Goal: Transaction & Acquisition: Download file/media

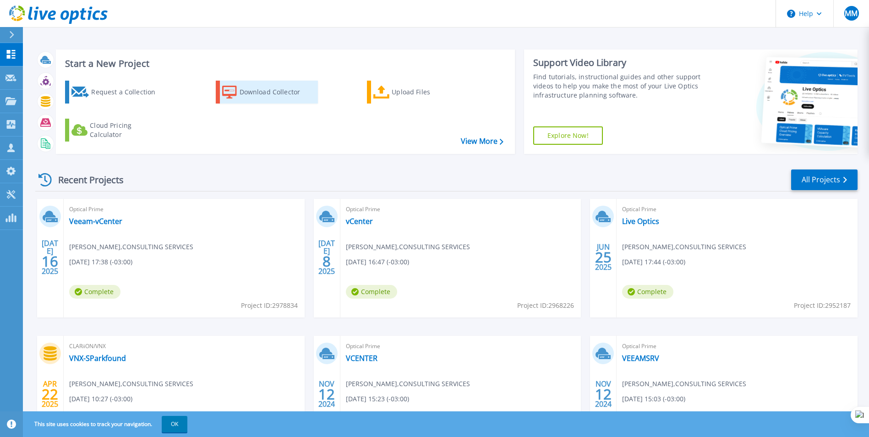
click at [280, 95] on div "Download Collector" at bounding box center [276, 92] width 73 height 18
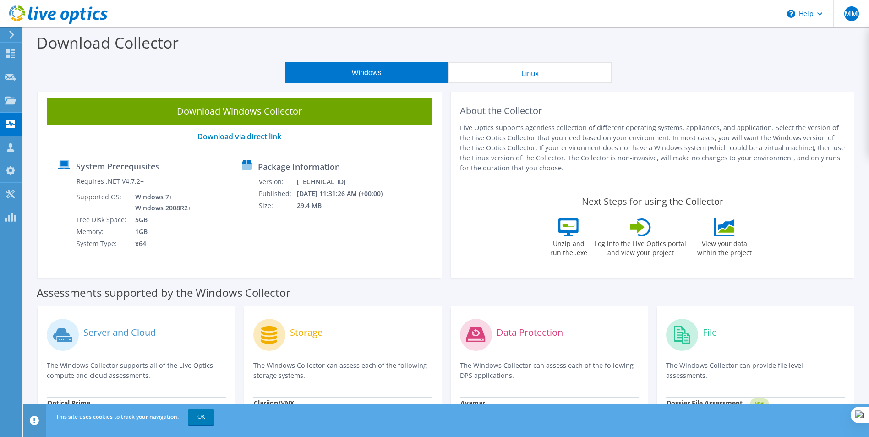
click at [244, 110] on link "Download Windows Collector" at bounding box center [240, 111] width 386 height 27
